Goal: Task Accomplishment & Management: Manage account settings

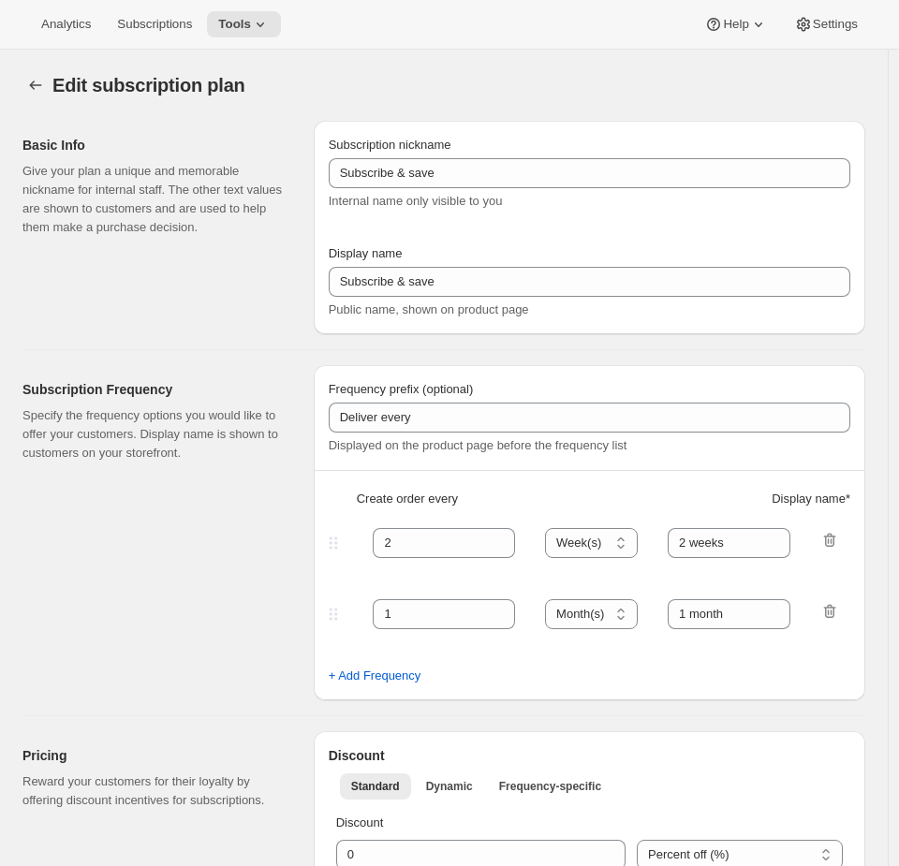
select select "WEEK"
select select "MONTH"
type input "Meat - Pay As You Go - No Disco [don't change display name]"
type input "Recurring Order"
type input "1"
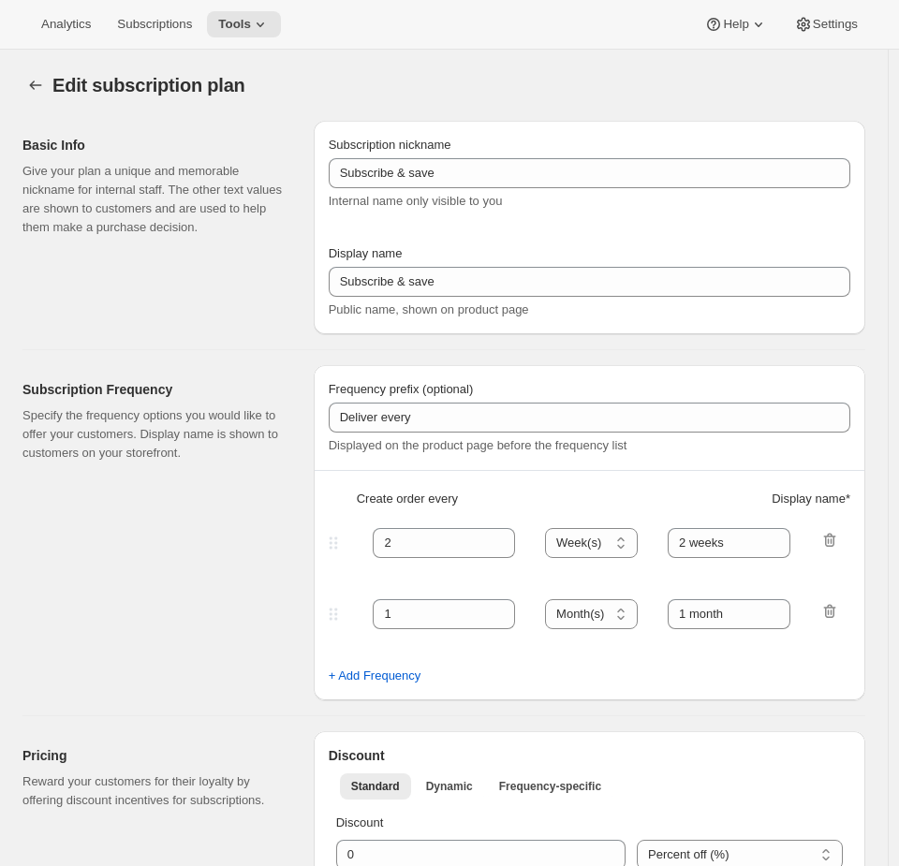
type input "1 weeks"
type input "2"
select select "WEEK"
type input "2 weeks"
checkbox input "true"
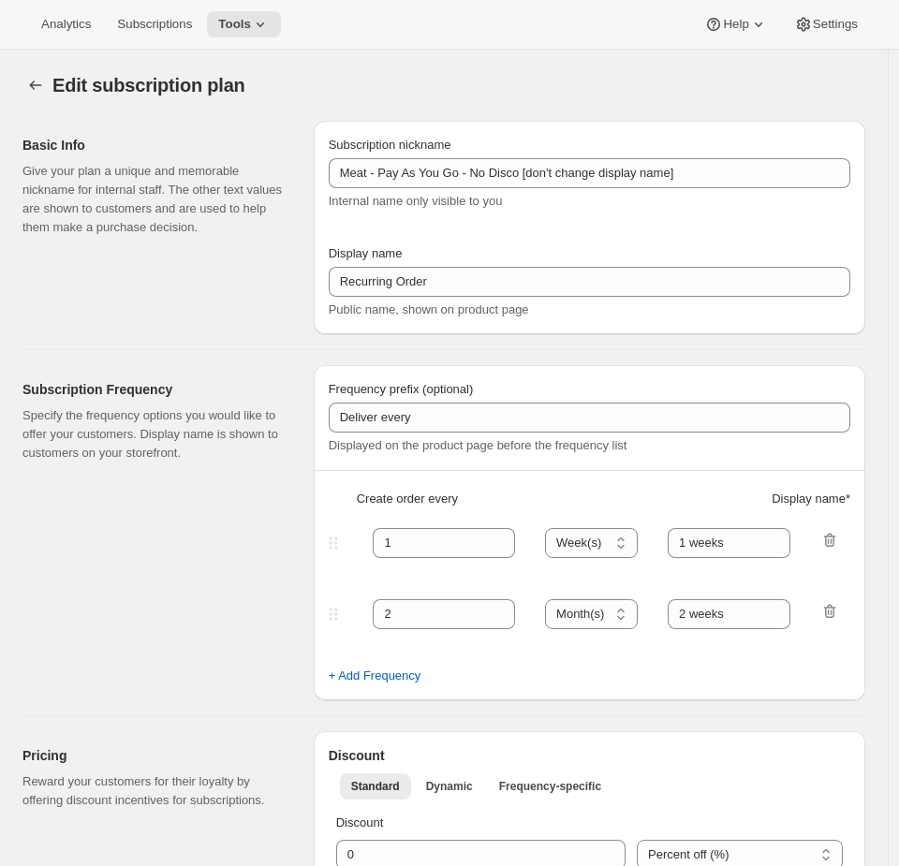
select select "WEEK"
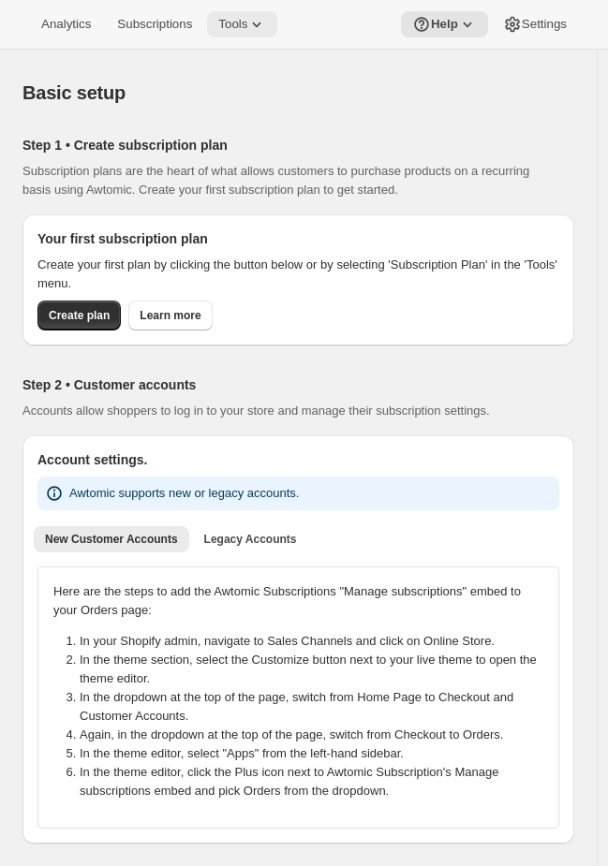
click at [266, 29] on icon at bounding box center [256, 24] width 19 height 19
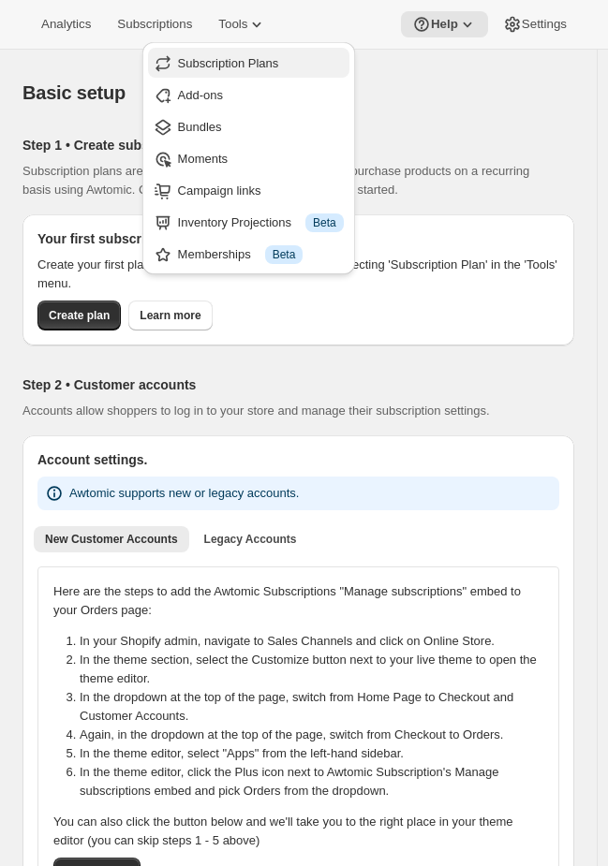
click at [255, 73] on button "Subscription Plans" at bounding box center [248, 63] width 201 height 30
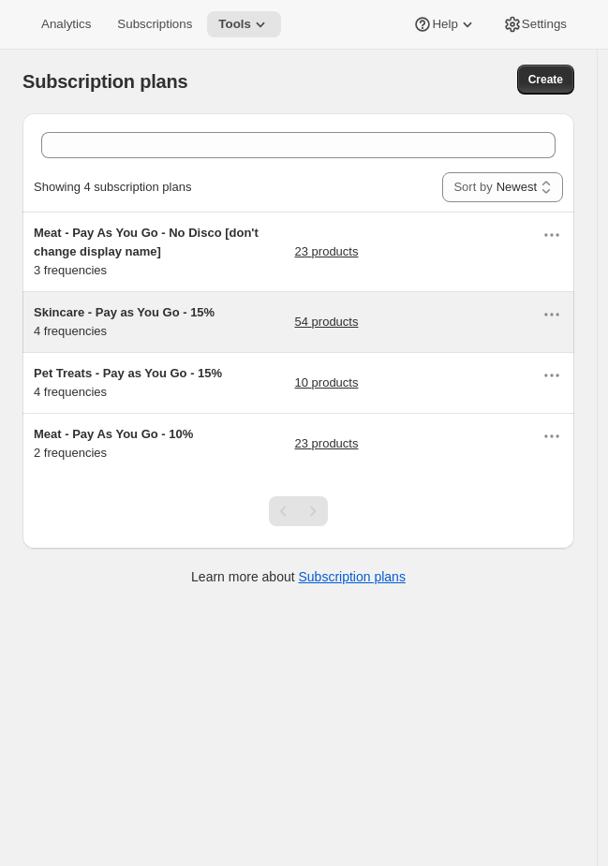
click at [432, 321] on div "54 products" at bounding box center [418, 321] width 246 height 37
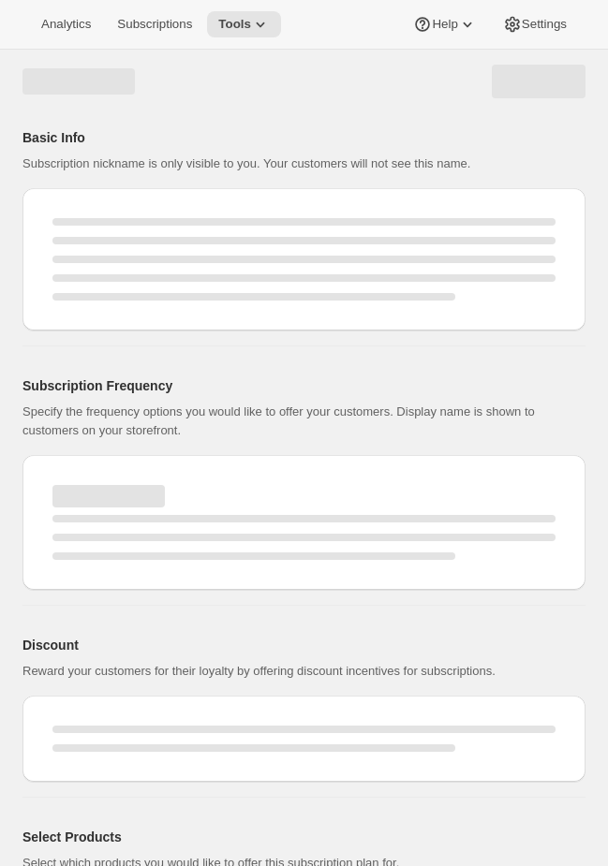
select select "WEEK"
select select "MONTH"
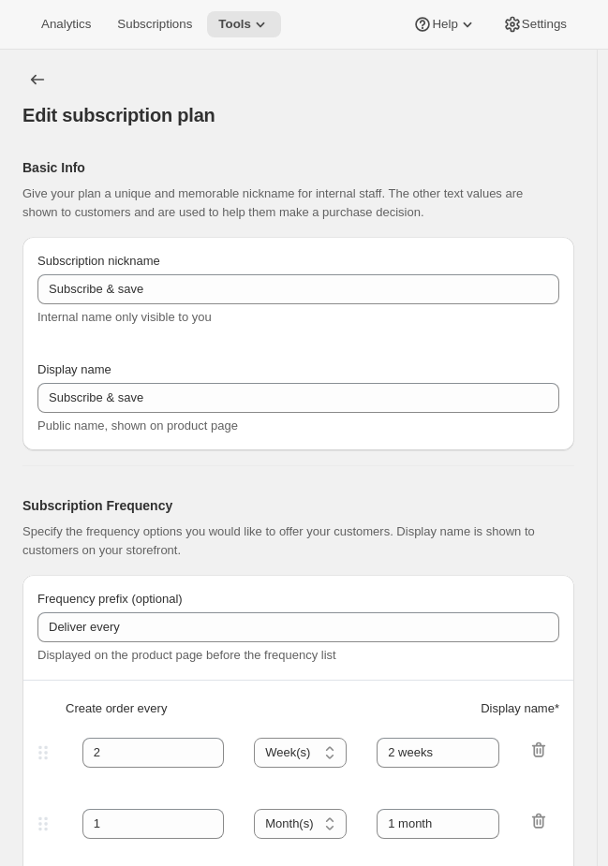
type input "Skincare - Pay as You Go - 15%"
type input "Subscribe & Save - Skincare"
type input "1"
select select "MONTH"
type input "1 month"
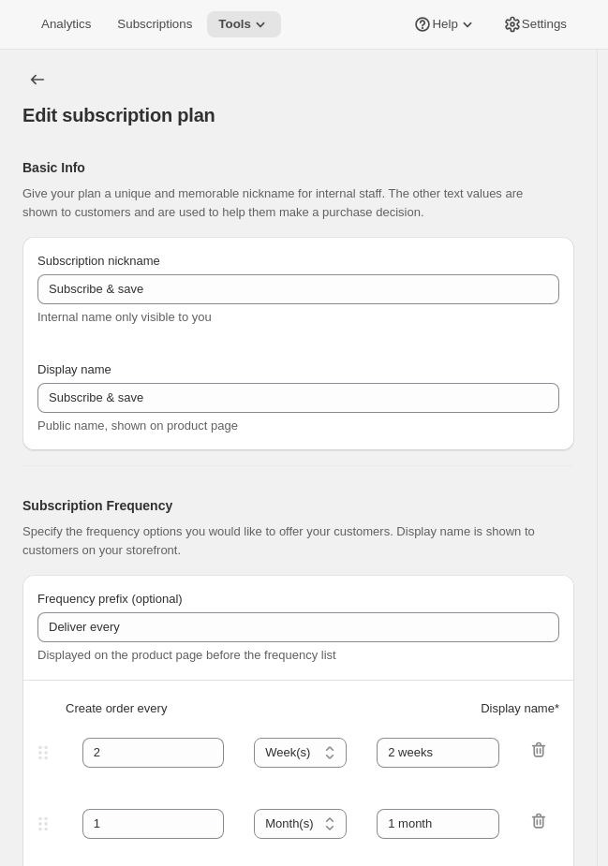
type input "2"
type input "2 months"
type input "15"
select select "MONTH"
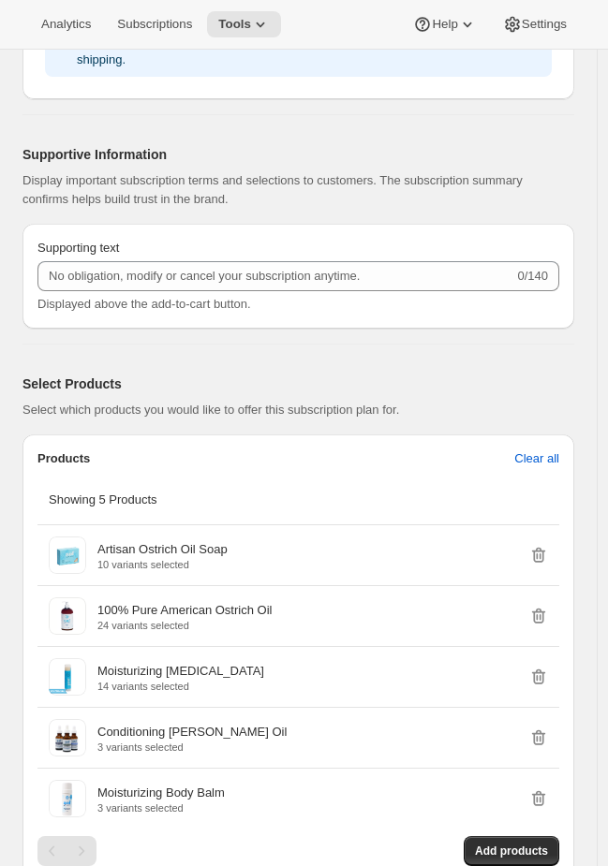
scroll to position [1833, 0]
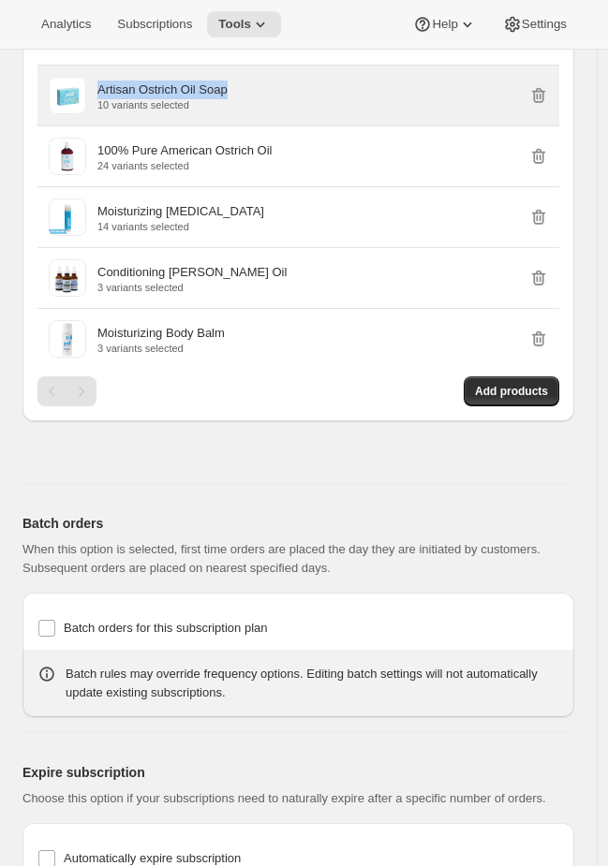
drag, startPoint x: 262, startPoint y: 88, endPoint x: 96, endPoint y: 90, distance: 165.7
click at [96, 90] on div "Artisan Ostrich Oil Soap 10 variants selected" at bounding box center [298, 95] width 499 height 37
copy p "Artisan Ostrich Oil Soap"
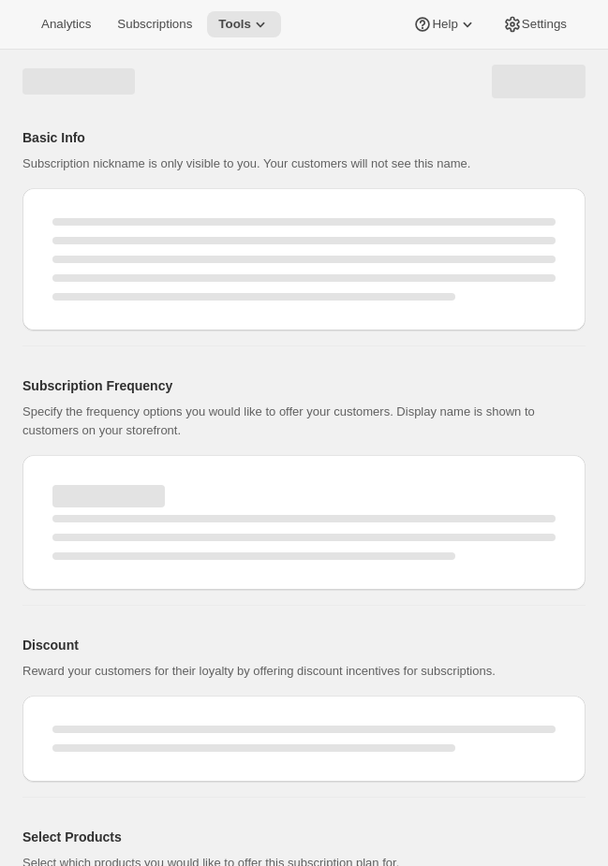
select select "WEEK"
select select "MONTH"
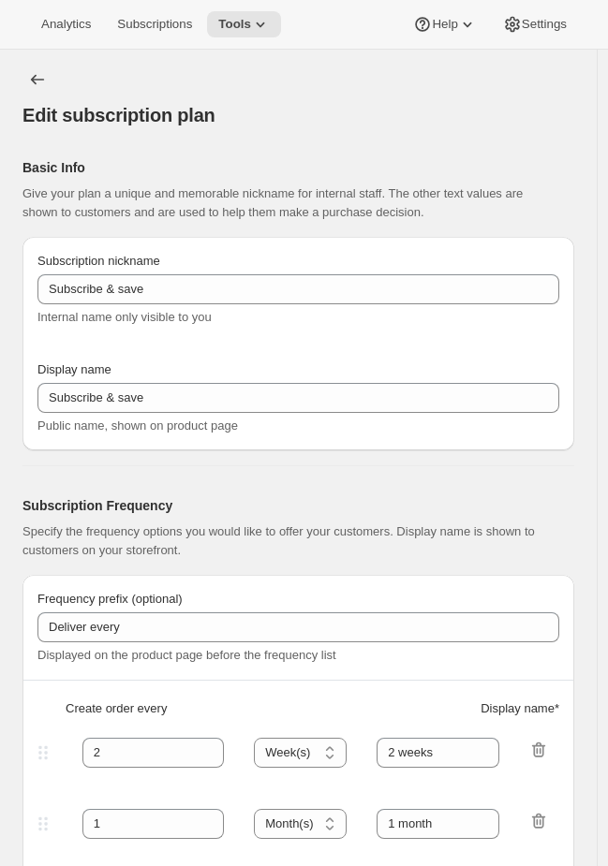
type input "Meat - Pay As You Go - No Disco [don't change display name]"
type input "Recurring Order"
type input "1"
type input "1 weeks"
type input "2"
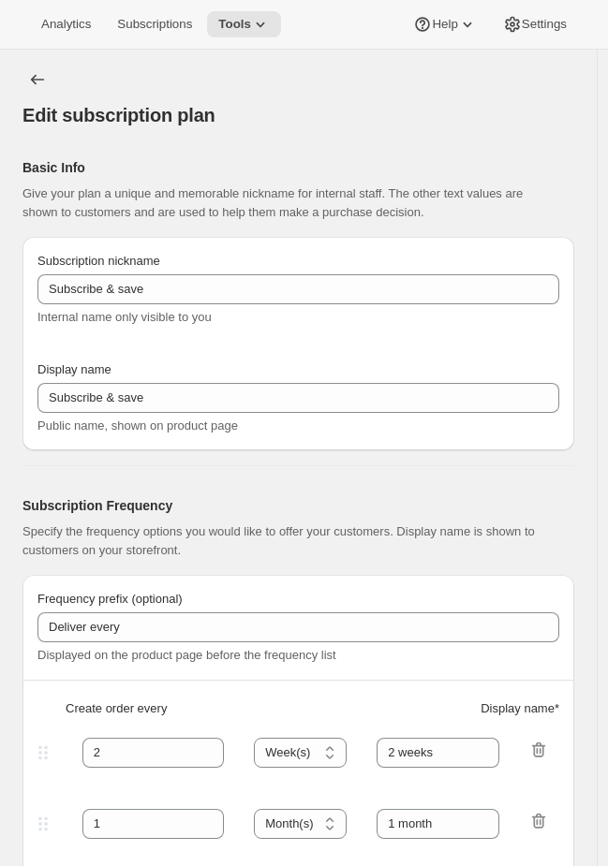
select select "WEEK"
type input "2 weeks"
checkbox input "true"
select select "WEEK"
